Goal: Information Seeking & Learning: Learn about a topic

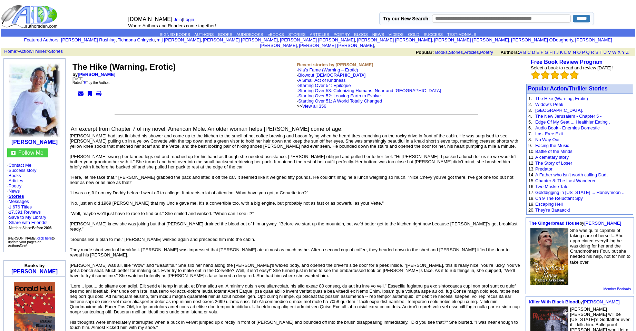
click at [435, 19] on input "text" at bounding box center [501, 18] width 139 height 8
type input "******"
click at [573, 15] on input "******" at bounding box center [581, 19] width 17 height 8
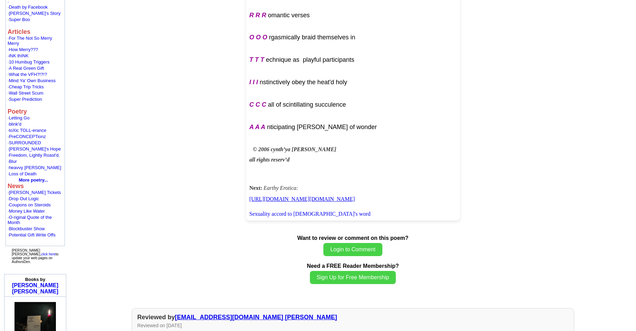
scroll to position [518, 0]
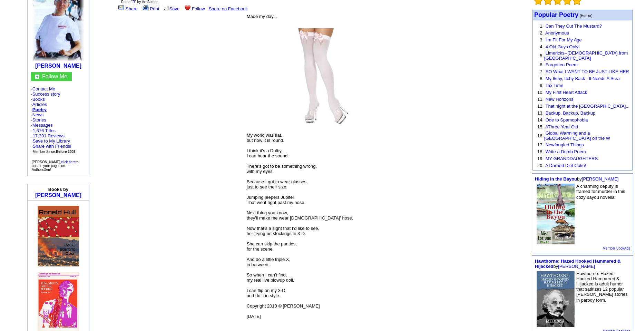
scroll to position [104, 0]
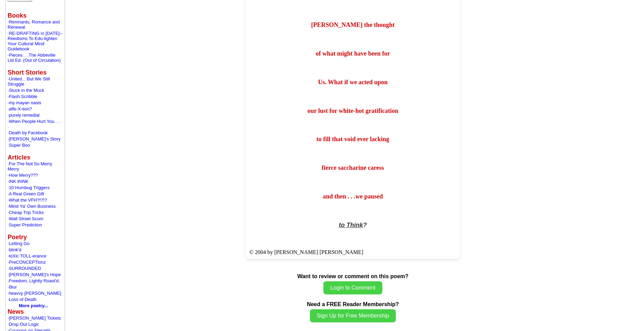
scroll to position [311, 0]
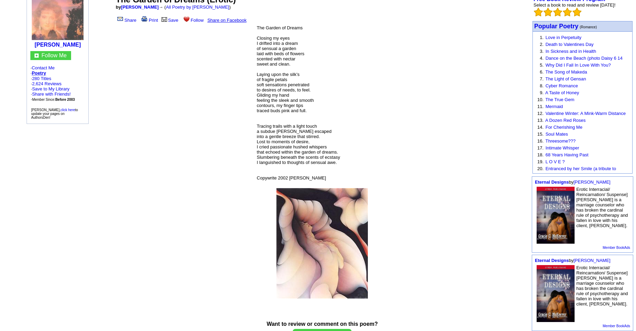
scroll to position [69, 0]
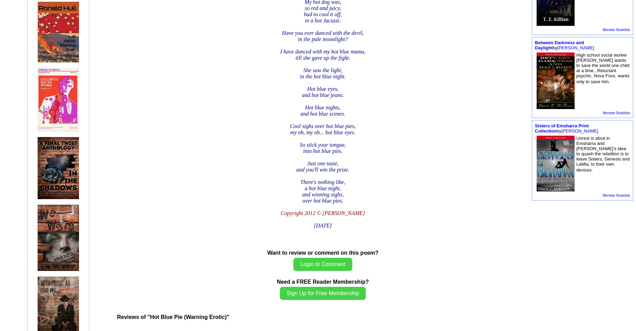
scroll to position [276, 0]
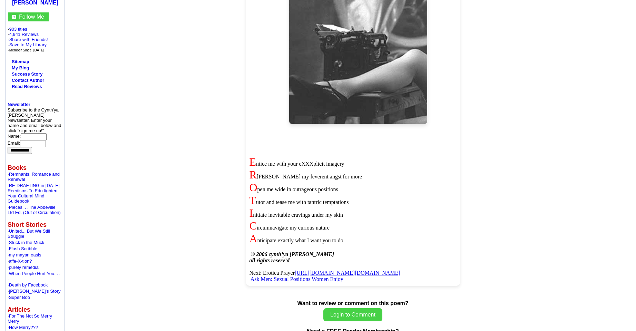
scroll to position [173, 0]
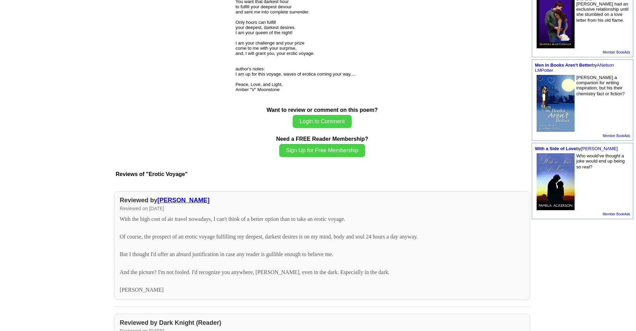
scroll to position [276, 0]
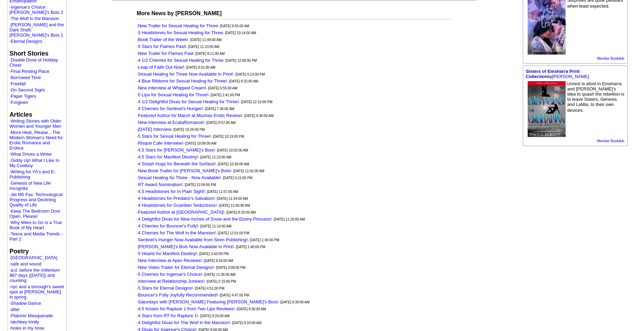
scroll to position [380, 0]
